Goal: Find specific page/section: Find specific page/section

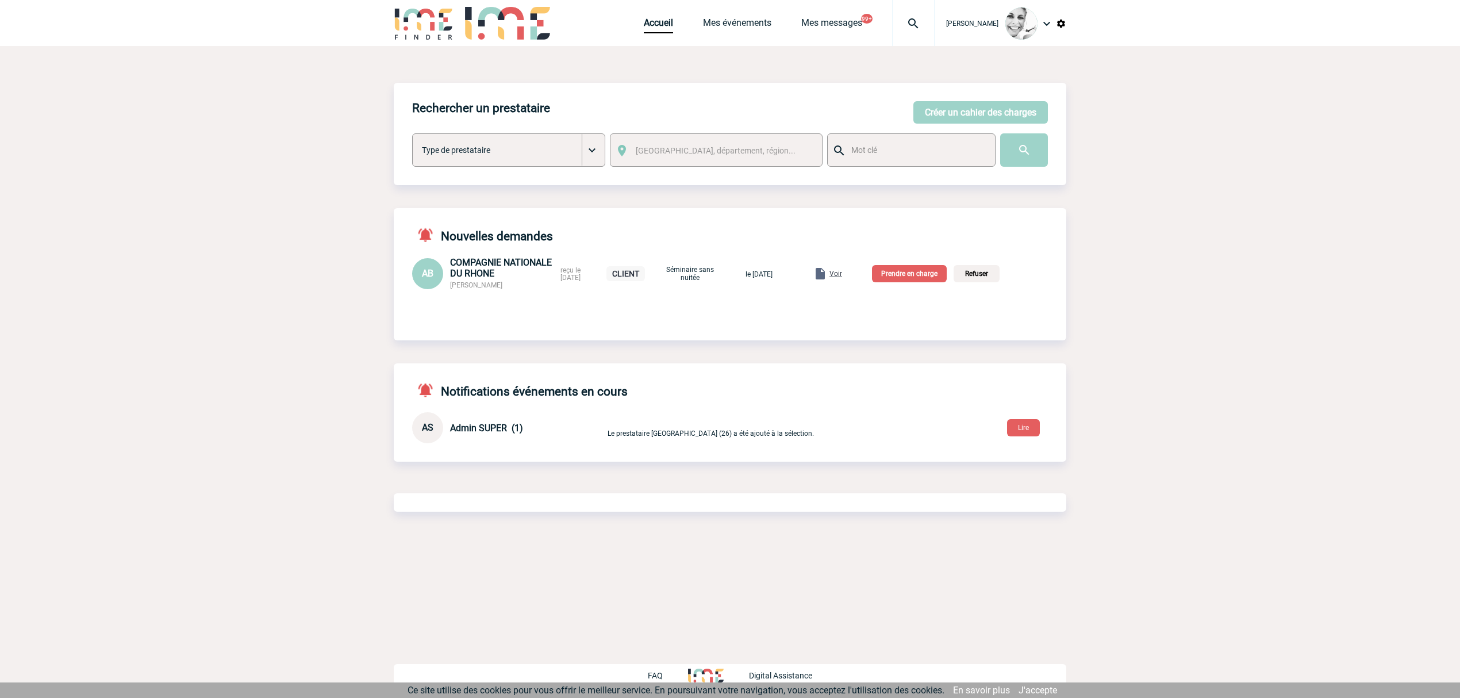
click at [922, 25] on img at bounding box center [912, 24] width 41 height 14
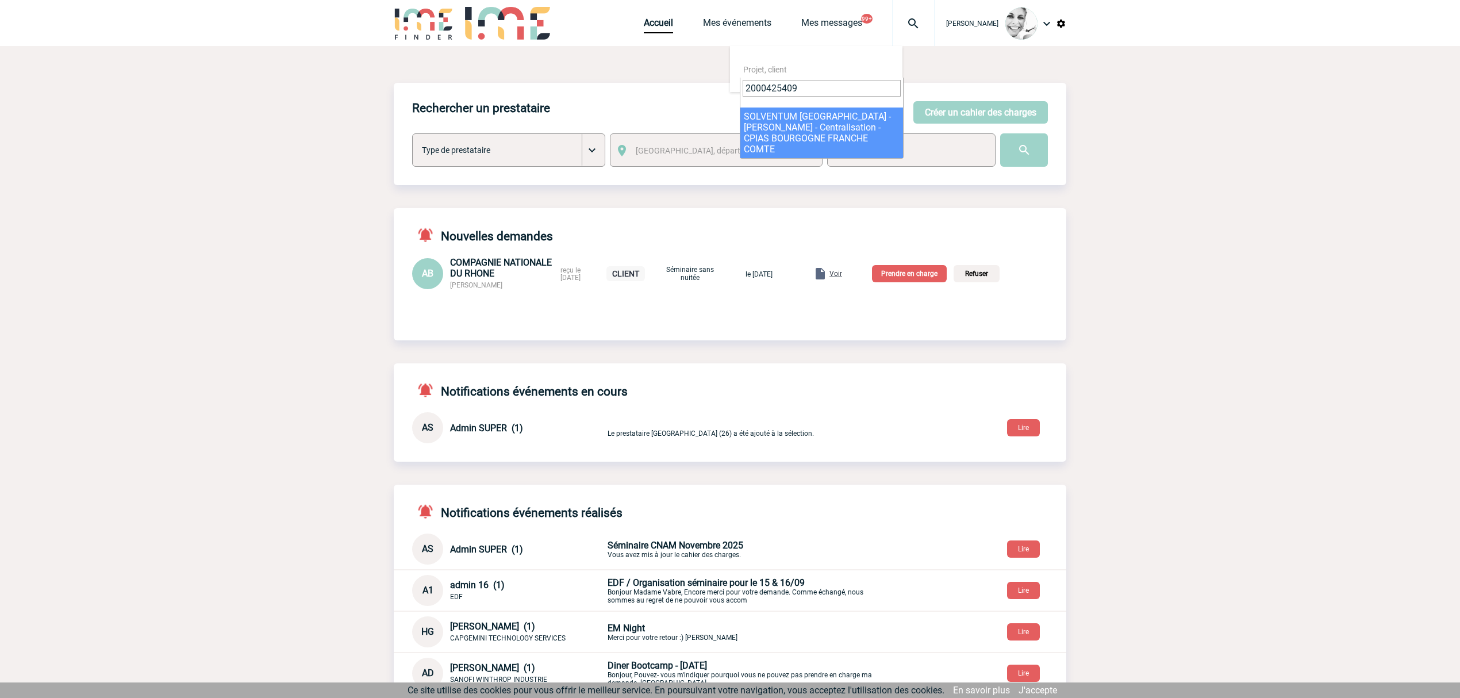
type input "2000425409"
select select "24910"
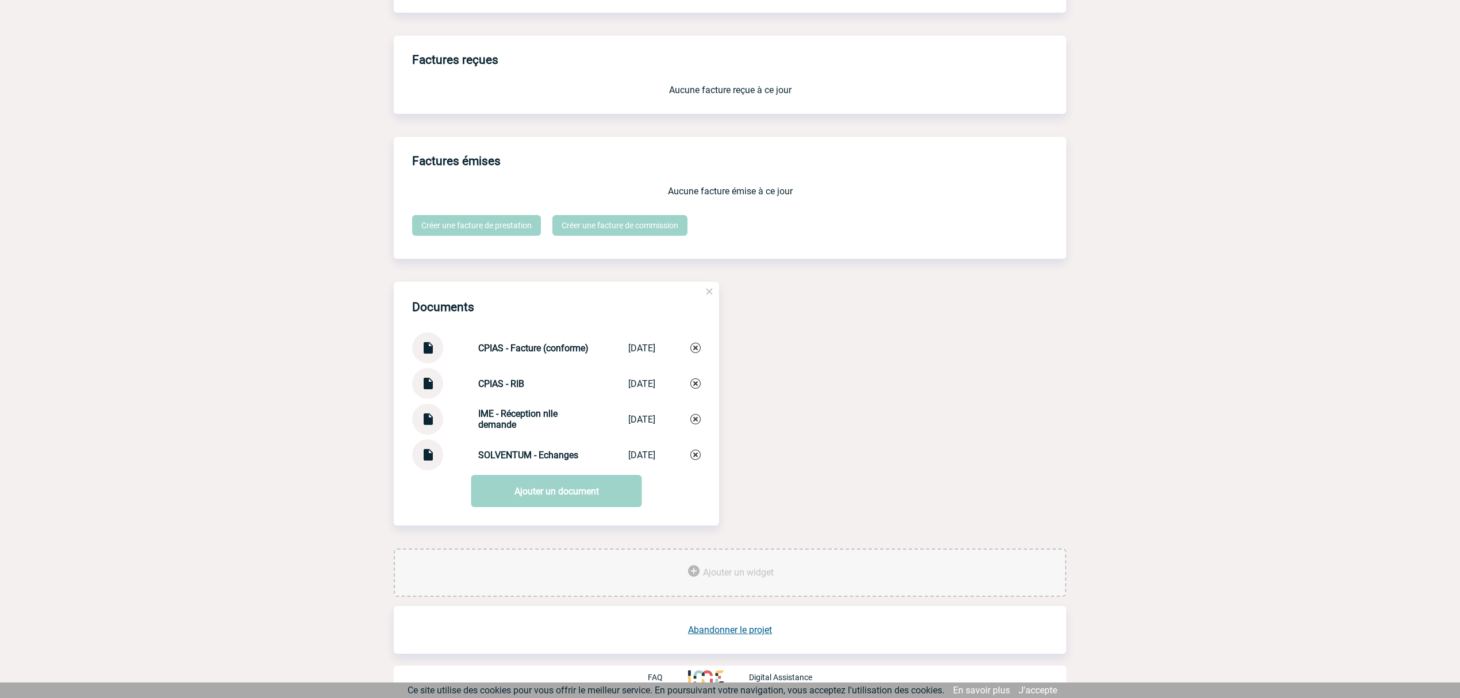
scroll to position [932, 0]
click at [425, 415] on img at bounding box center [427, 413] width 15 height 22
click at [432, 350] on img at bounding box center [427, 341] width 15 height 22
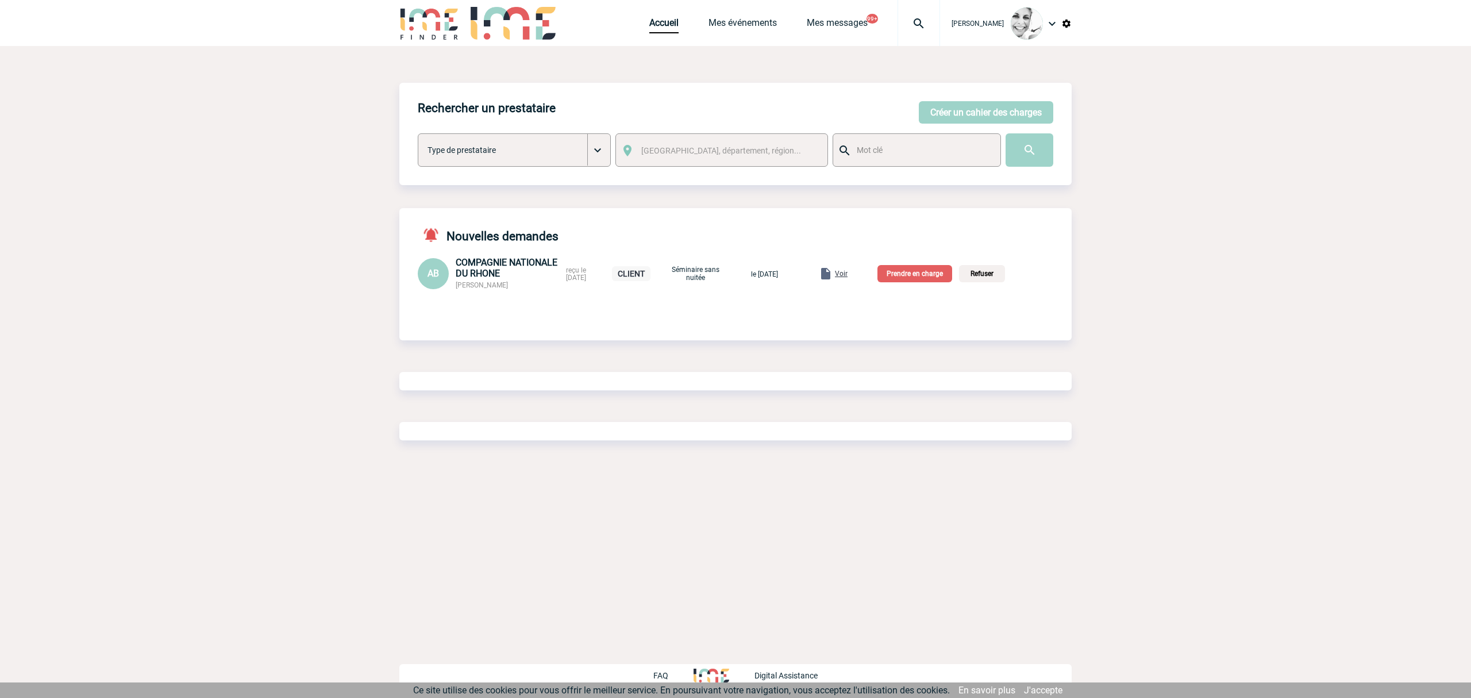
click at [921, 30] on img at bounding box center [918, 24] width 41 height 14
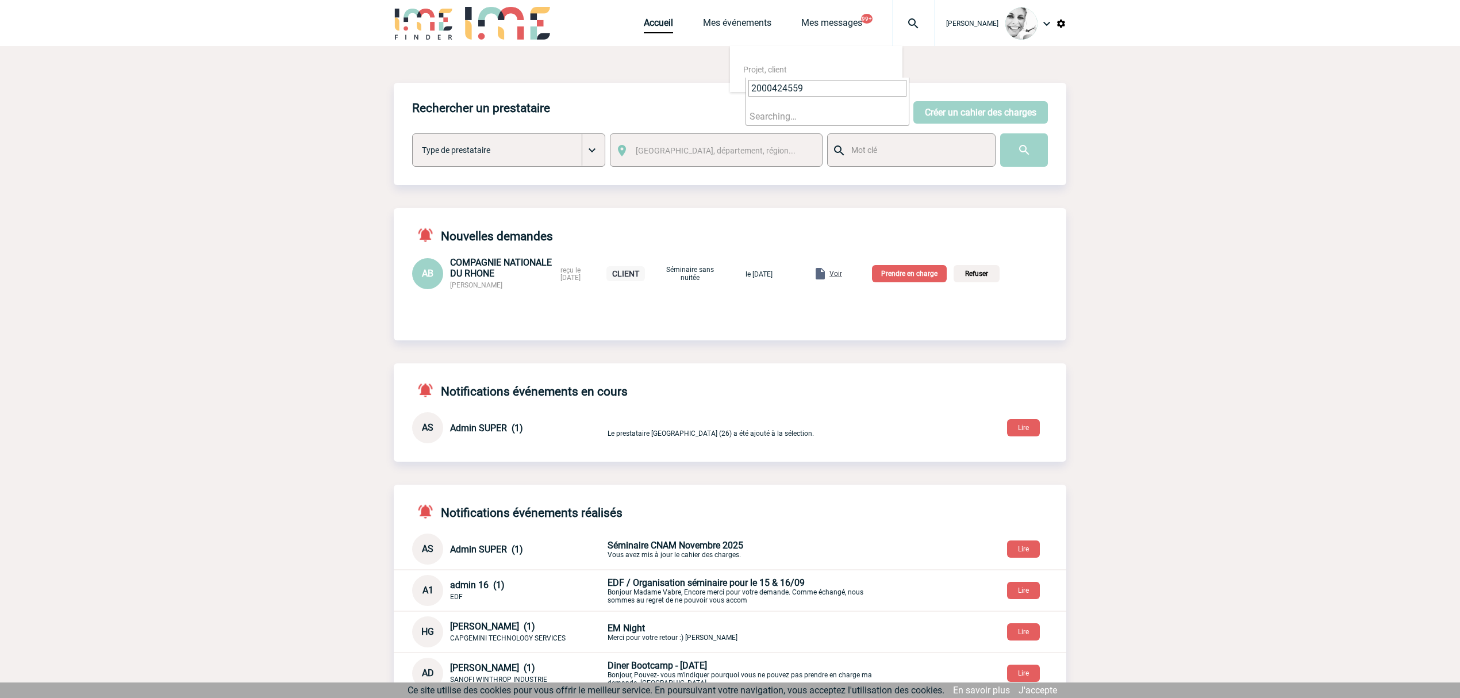
type input "2000424559"
click at [786, 120] on li "Searching…" at bounding box center [827, 116] width 163 height 18
select select "24060"
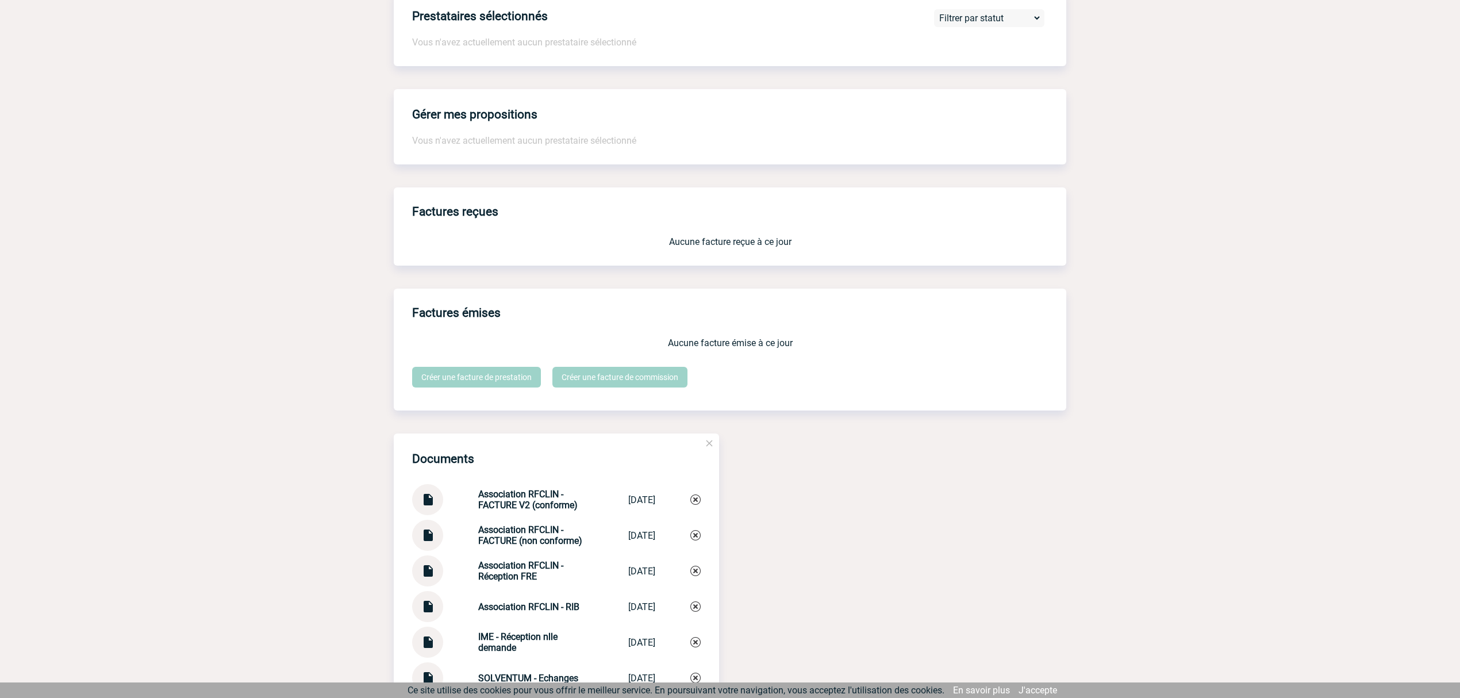
scroll to position [840, 0]
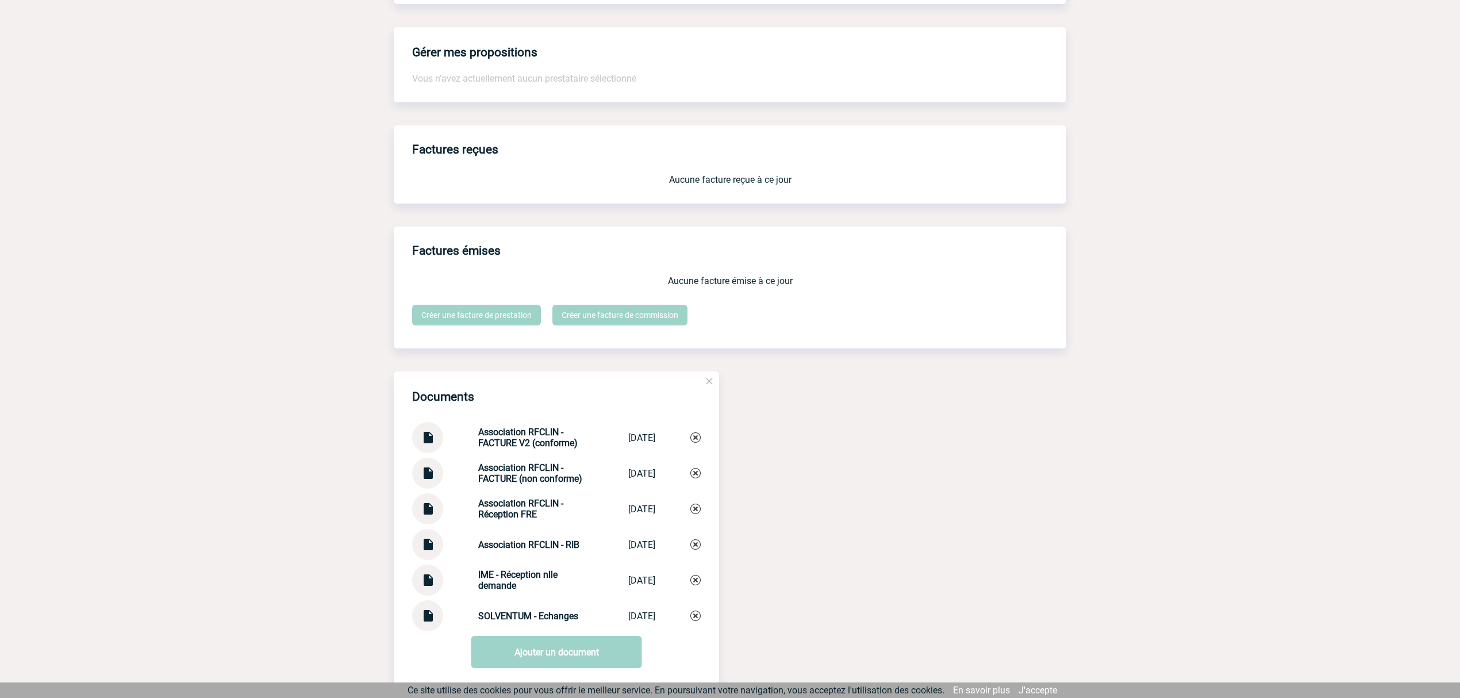
click at [428, 580] on img at bounding box center [427, 575] width 15 height 22
click at [424, 480] on img at bounding box center [427, 468] width 15 height 22
click at [531, 469] on strong "Association RFCLIN - FACTURE (non conforme)" at bounding box center [530, 473] width 104 height 22
click at [426, 509] on img at bounding box center [427, 504] width 15 height 22
click at [547, 467] on strong "Association RFCLIN - FACTURE (non conforme)" at bounding box center [530, 473] width 104 height 22
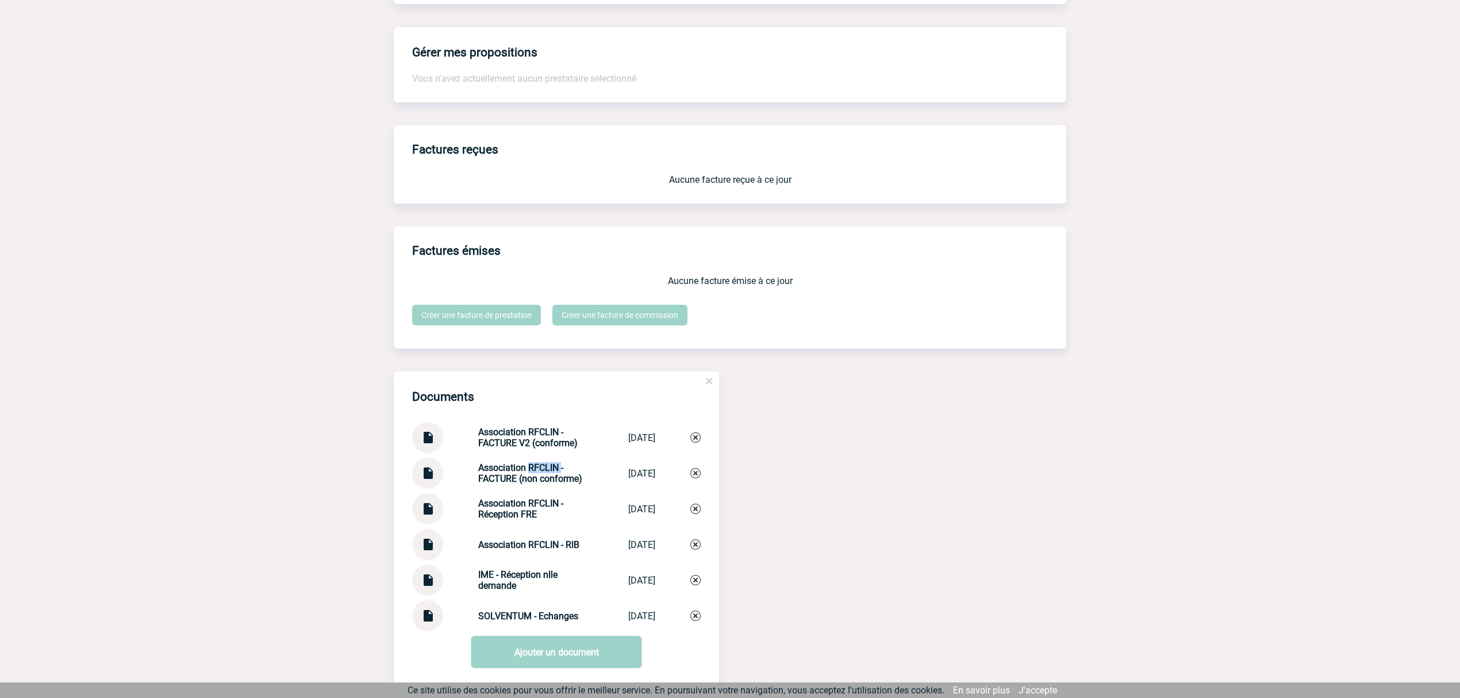
click at [547, 467] on strong "Association RFCLIN - FACTURE (non conforme)" at bounding box center [530, 473] width 104 height 22
copy strong "RFCLIN"
click at [426, 548] on img at bounding box center [427, 540] width 15 height 22
click at [766, 493] on div "Documents Association RFCLIN - FACTURE V2 (conforme) Association RF... 26/09/20…" at bounding box center [730, 540] width 672 height 338
click at [430, 508] on img at bounding box center [427, 504] width 15 height 22
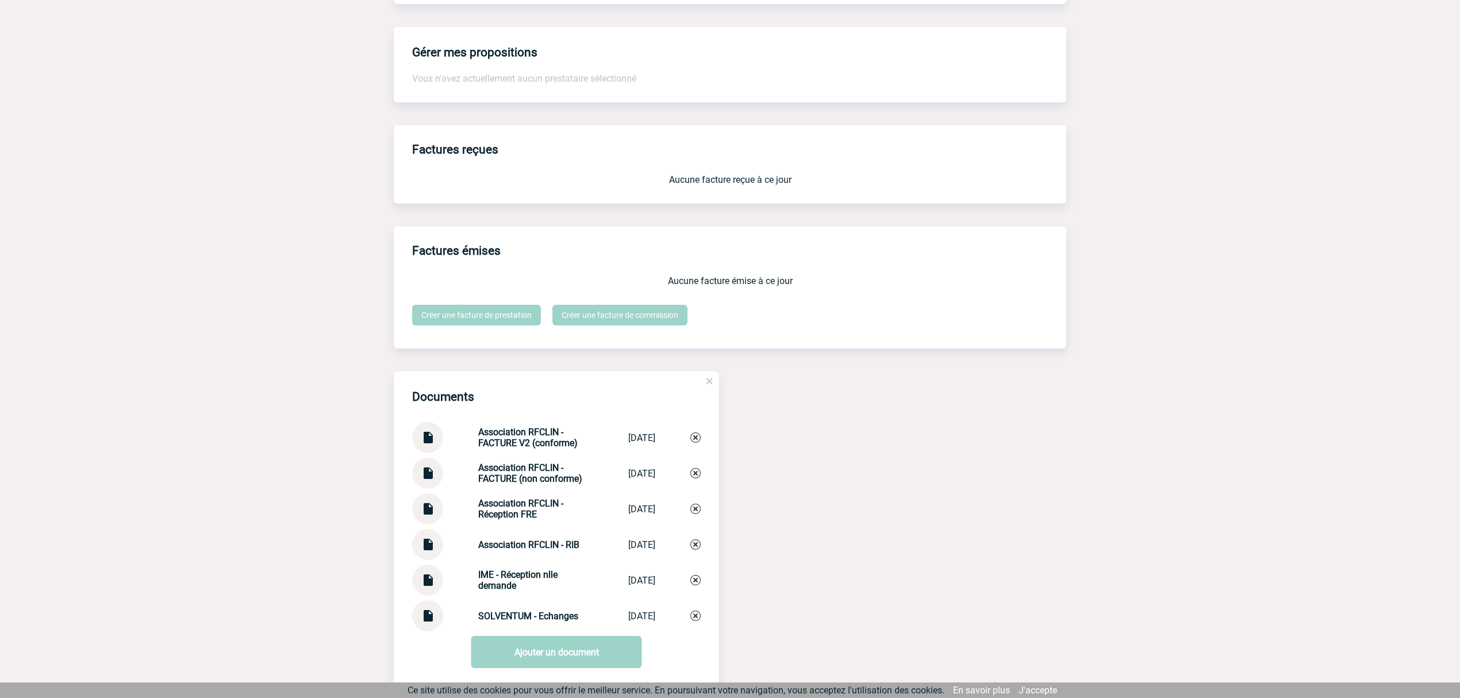
click at [429, 475] on img at bounding box center [427, 468] width 15 height 22
